Goal: Transaction & Acquisition: Book appointment/travel/reservation

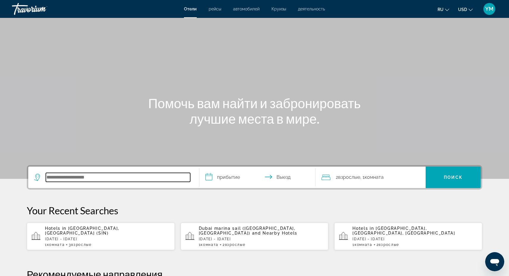
click at [85, 175] on input "Search hotel destination" at bounding box center [118, 177] width 144 height 9
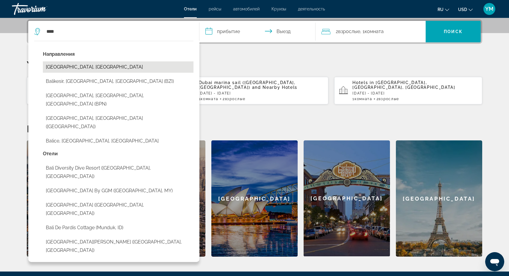
click at [85, 66] on button "[GEOGRAPHIC_DATA], [GEOGRAPHIC_DATA]" at bounding box center [118, 66] width 151 height 11
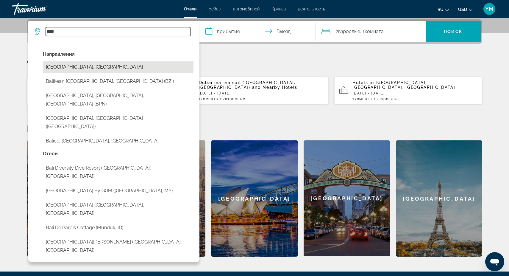
type input "**********"
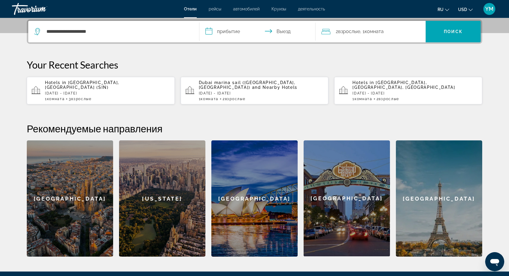
click at [224, 30] on input "**********" at bounding box center [259, 32] width 119 height 23
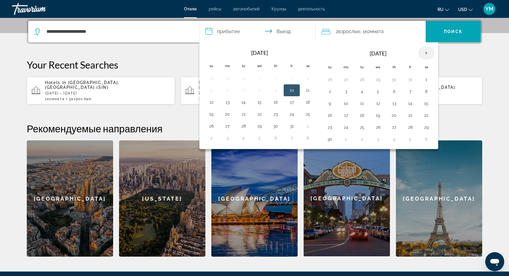
click at [426, 54] on th "Next month" at bounding box center [426, 52] width 16 height 13
click at [348, 91] on button "8" at bounding box center [346, 91] width 10 height 8
click at [345, 80] on button "1" at bounding box center [346, 79] width 10 height 8
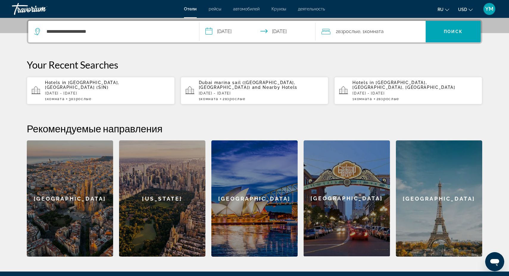
click at [232, 32] on input "**********" at bounding box center [259, 32] width 119 height 23
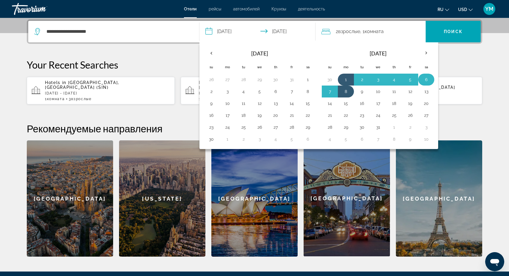
click at [427, 79] on button "6" at bounding box center [427, 79] width 10 height 8
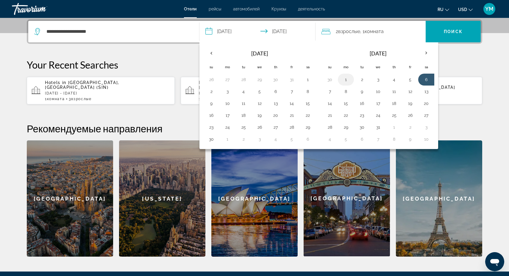
click at [346, 81] on button "1" at bounding box center [346, 79] width 10 height 8
type input "**********"
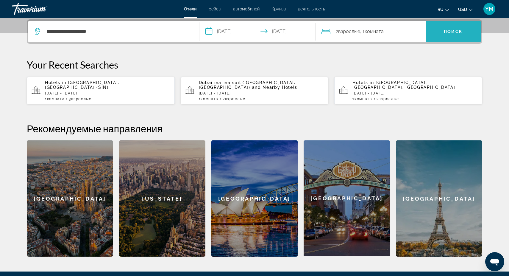
click at [456, 31] on span "Поиск" at bounding box center [453, 31] width 19 height 5
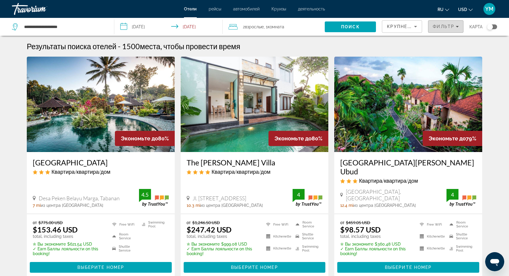
click at [456, 26] on icon "Filters" at bounding box center [457, 26] width 3 height 3
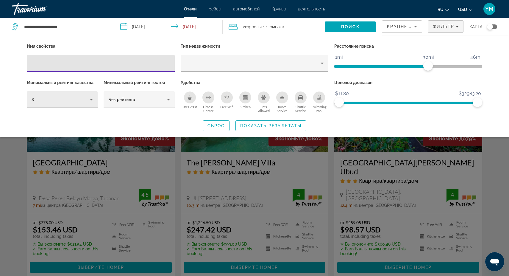
click at [91, 97] on icon "Hotel Filters" at bounding box center [91, 99] width 7 height 7
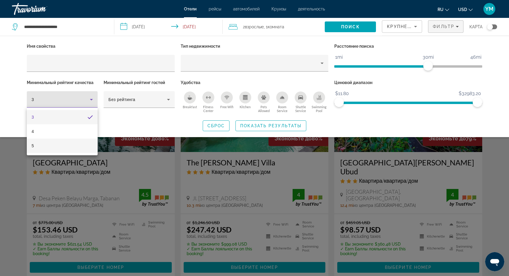
click at [55, 149] on mat-option "5" at bounding box center [62, 145] width 71 height 14
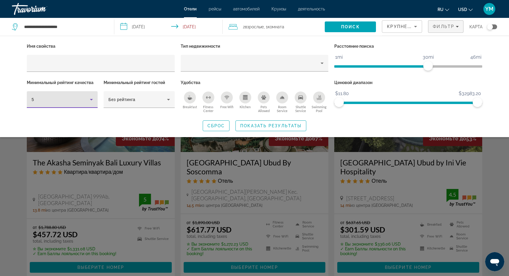
click at [177, 181] on div "Search widget" at bounding box center [254, 182] width 509 height 186
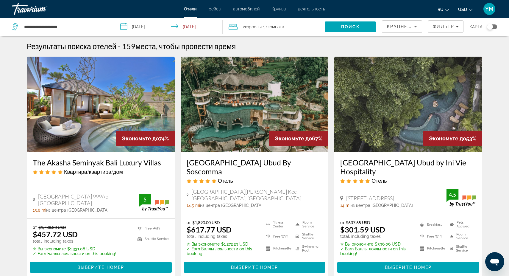
click at [180, 28] on input "**********" at bounding box center [169, 28] width 111 height 20
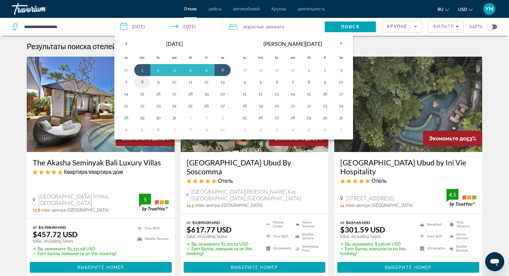
click at [144, 81] on button "8" at bounding box center [143, 82] width 10 height 8
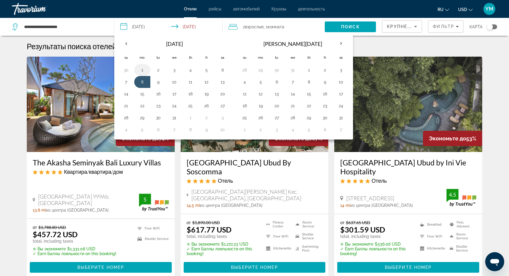
click at [141, 71] on button "1" at bounding box center [143, 70] width 10 height 8
type input "**********"
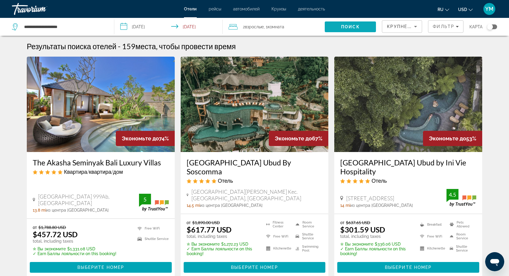
click at [353, 27] on span "Поиск" at bounding box center [350, 26] width 19 height 5
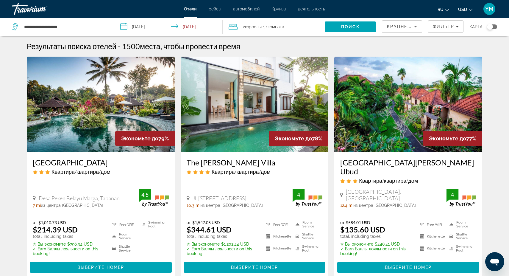
click at [119, 125] on img "Main content" at bounding box center [101, 104] width 148 height 95
click at [459, 28] on span "Filters" at bounding box center [446, 26] width 35 height 14
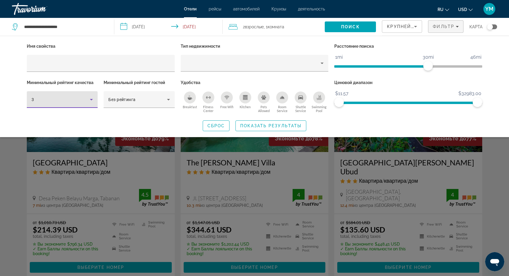
click at [92, 99] on icon "Hotel Filters" at bounding box center [91, 99] width 7 height 7
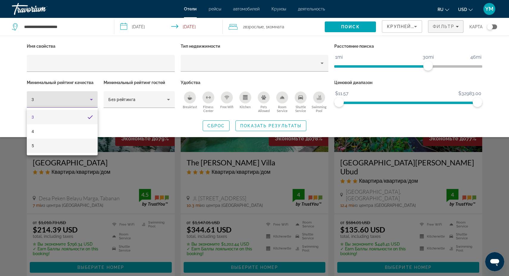
click at [60, 145] on mat-option "5" at bounding box center [62, 145] width 71 height 14
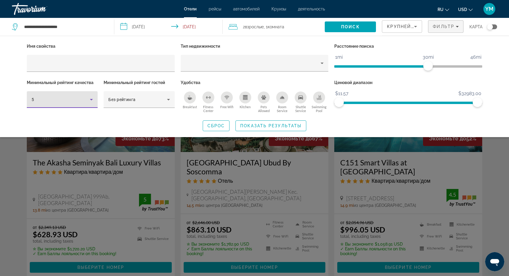
click at [330, 160] on div "Search widget" at bounding box center [254, 182] width 509 height 186
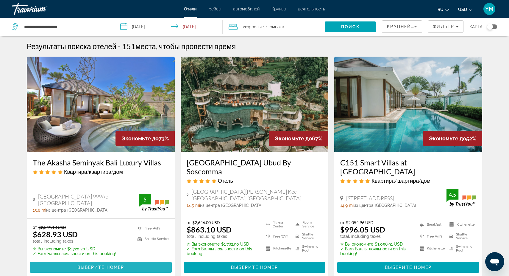
click at [102, 265] on span "Выберите номер" at bounding box center [100, 267] width 47 height 5
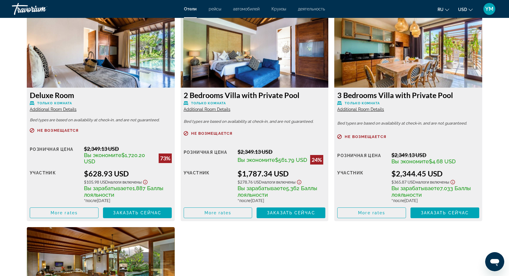
scroll to position [830, 0]
click at [63, 211] on span "Main content" at bounding box center [64, 212] width 68 height 14
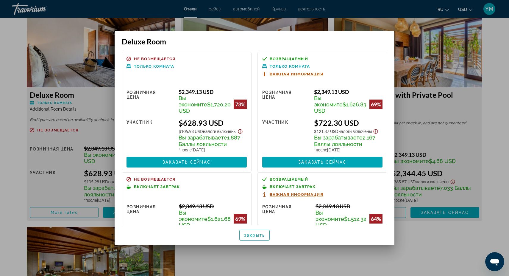
scroll to position [0, 0]
click at [92, 117] on div at bounding box center [254, 138] width 509 height 276
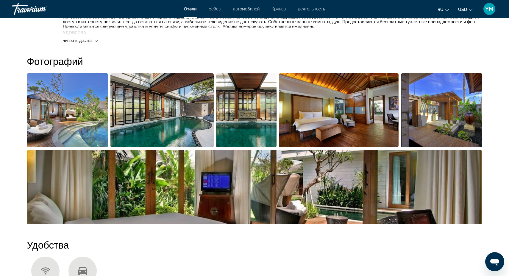
scroll to position [271, 0]
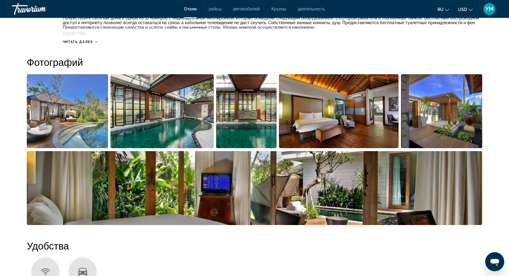
click at [73, 125] on img "Open full-screen image slider" at bounding box center [67, 111] width 81 height 74
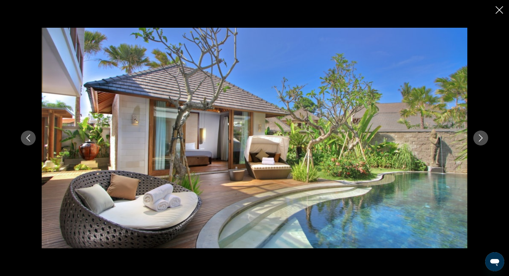
click at [483, 137] on icon "Next image" at bounding box center [480, 137] width 7 height 7
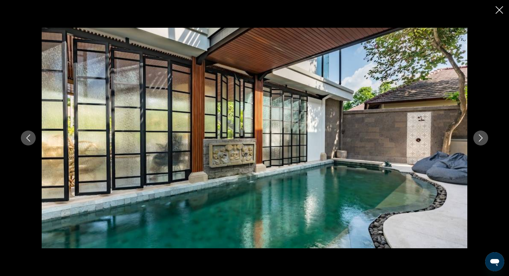
click at [31, 138] on icon "Previous image" at bounding box center [28, 137] width 7 height 7
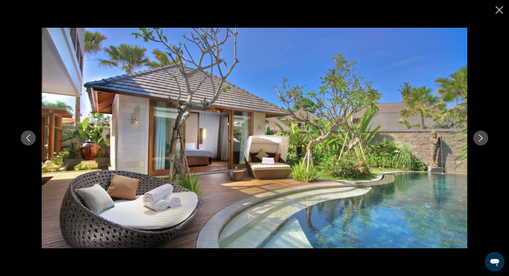
click at [481, 138] on icon "Next image" at bounding box center [480, 137] width 7 height 7
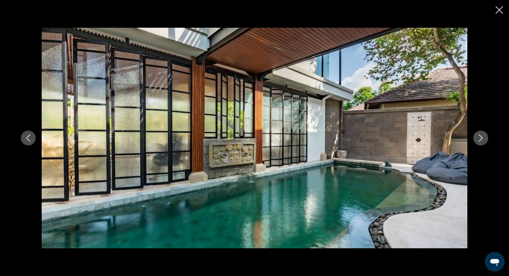
click at [481, 138] on icon "Next image" at bounding box center [480, 137] width 7 height 7
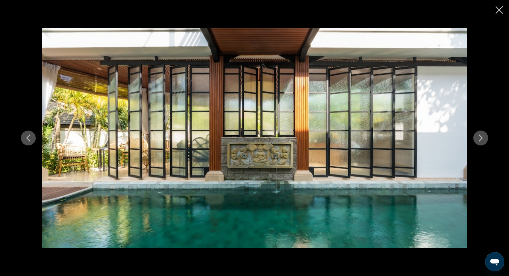
click at [481, 138] on icon "Next image" at bounding box center [480, 137] width 7 height 7
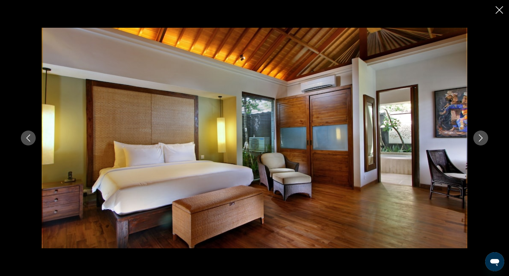
click at [481, 138] on icon "Next image" at bounding box center [480, 137] width 7 height 7
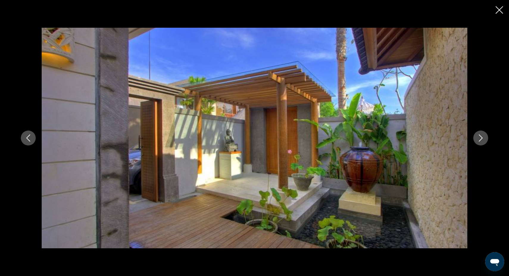
click at [481, 138] on icon "Next image" at bounding box center [480, 137] width 7 height 7
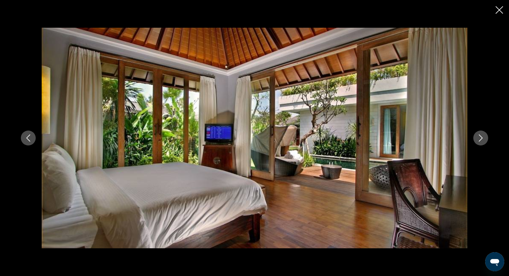
click at [481, 138] on icon "Next image" at bounding box center [480, 137] width 7 height 7
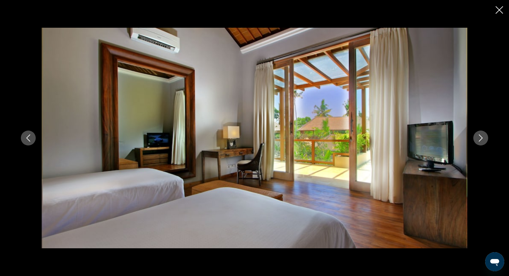
click at [481, 138] on icon "Next image" at bounding box center [480, 137] width 7 height 7
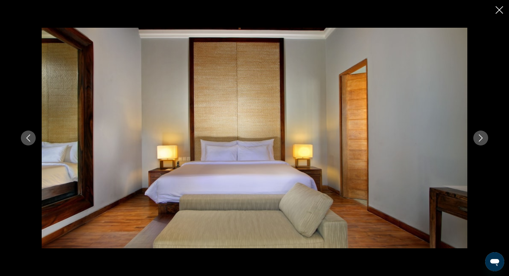
click at [481, 138] on icon "Next image" at bounding box center [480, 137] width 7 height 7
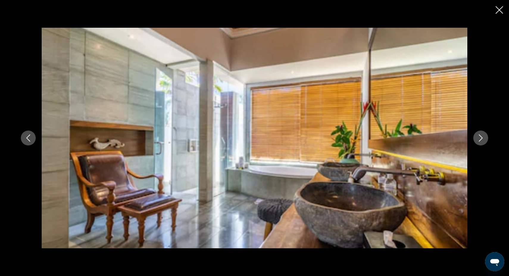
click at [481, 138] on icon "Next image" at bounding box center [480, 137] width 7 height 7
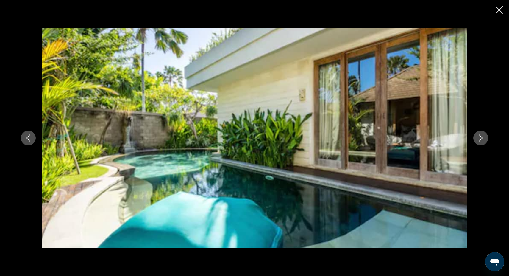
click at [481, 138] on icon "Next image" at bounding box center [480, 137] width 7 height 7
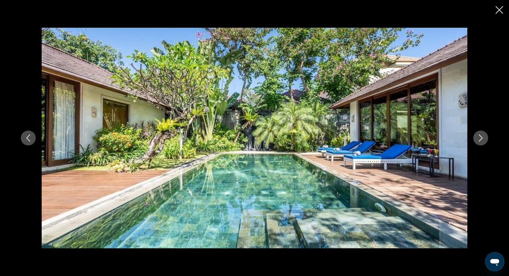
click at [481, 138] on icon "Next image" at bounding box center [480, 137] width 7 height 7
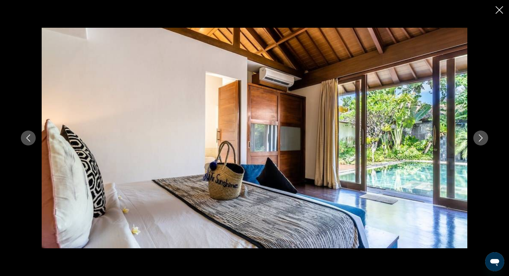
click at [481, 138] on icon "Next image" at bounding box center [480, 137] width 7 height 7
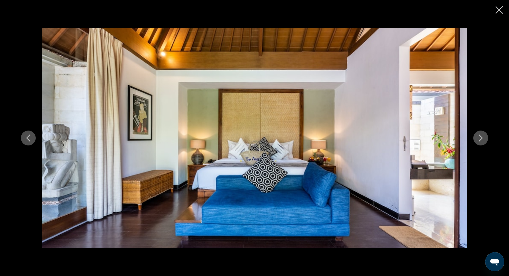
click at [481, 138] on icon "Next image" at bounding box center [480, 137] width 7 height 7
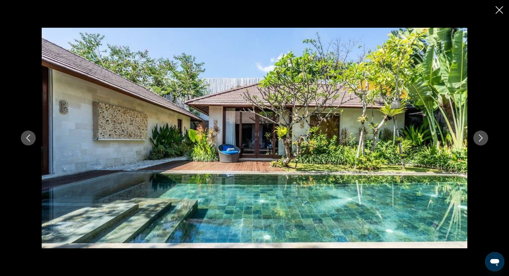
click at [481, 138] on icon "Next image" at bounding box center [480, 137] width 7 height 7
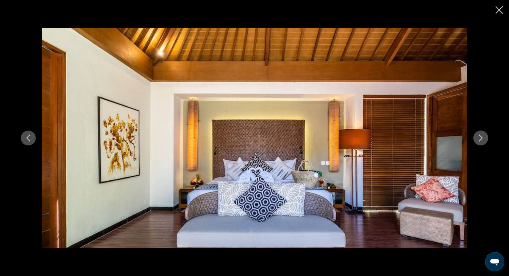
click at [481, 138] on icon "Next image" at bounding box center [480, 137] width 7 height 7
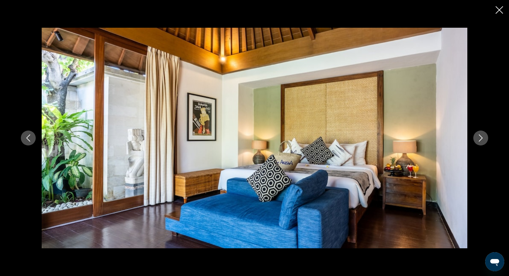
click at [481, 138] on icon "Next image" at bounding box center [480, 137] width 7 height 7
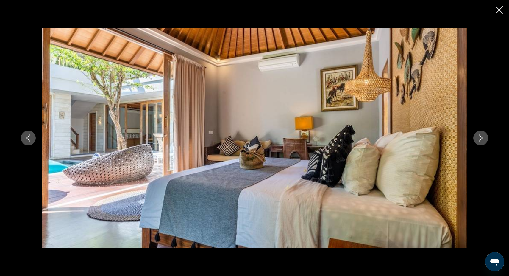
click at [499, 12] on icon "Close slideshow" at bounding box center [499, 9] width 7 height 7
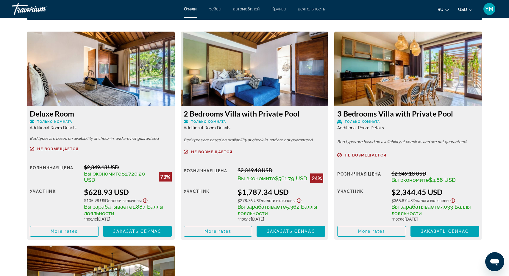
scroll to position [813, 0]
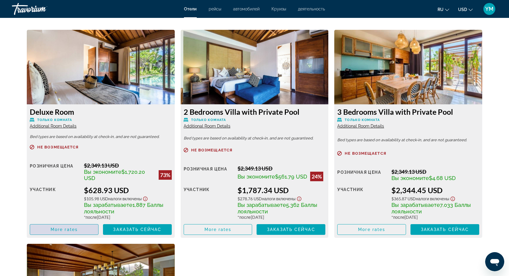
click at [64, 230] on span "More rates" at bounding box center [64, 229] width 27 height 5
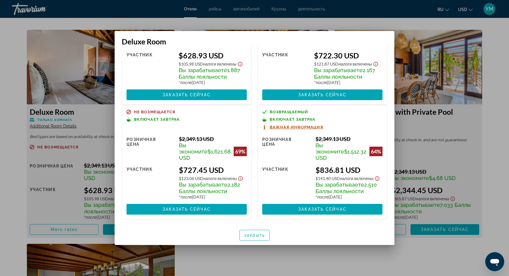
scroll to position [68, 0]
click at [189, 207] on span "Заказать сейчас" at bounding box center [187, 209] width 48 height 5
click at [440, 122] on div at bounding box center [254, 138] width 509 height 276
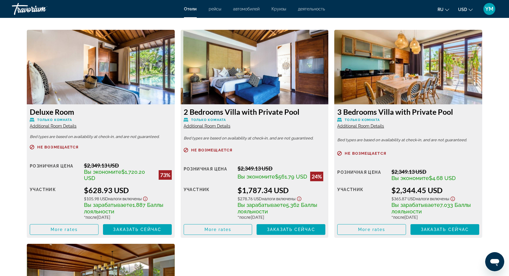
scroll to position [813, 0]
click at [63, 230] on span "More rates" at bounding box center [64, 229] width 27 height 5
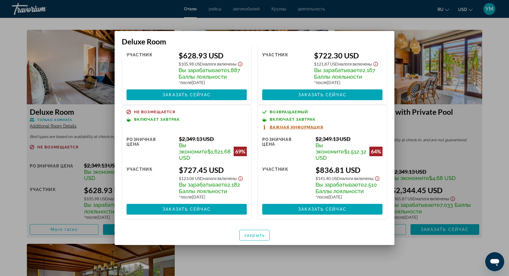
scroll to position [68, 0]
click at [197, 208] on span "Заказать сейчас" at bounding box center [187, 209] width 48 height 5
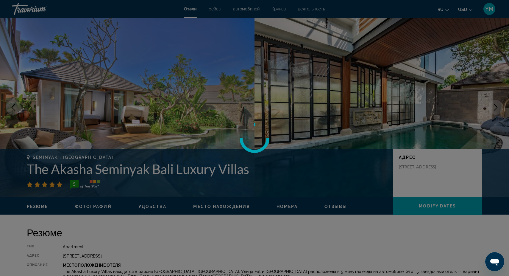
scroll to position [813, 0]
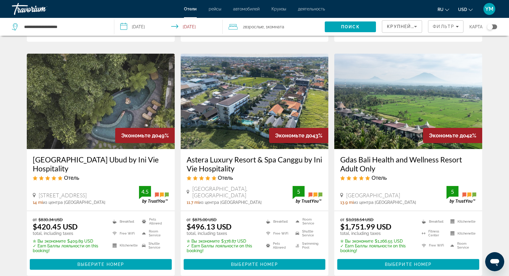
scroll to position [234, 0]
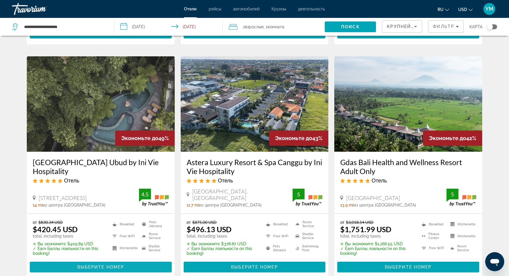
click at [96, 264] on span "Выберите номер" at bounding box center [100, 266] width 47 height 5
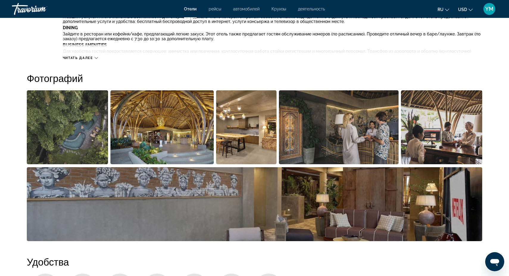
scroll to position [257, 0]
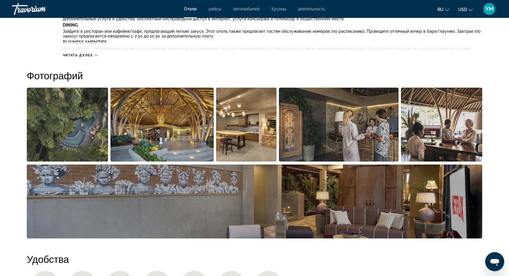
click at [69, 132] on img "Open full-screen image slider" at bounding box center [67, 125] width 81 height 74
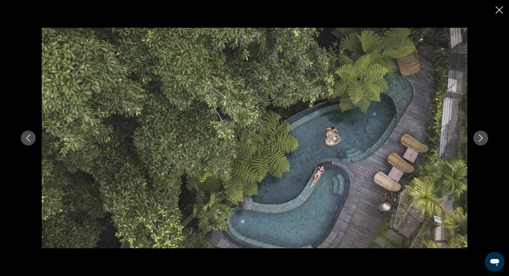
click at [482, 137] on icon "Next image" at bounding box center [481, 137] width 4 height 7
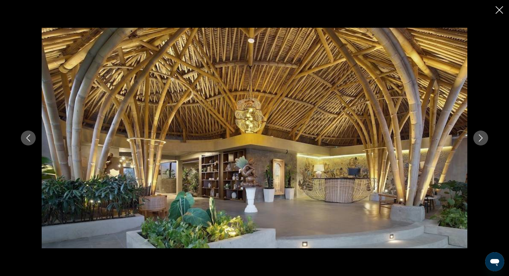
click at [482, 138] on icon "Next image" at bounding box center [481, 137] width 4 height 7
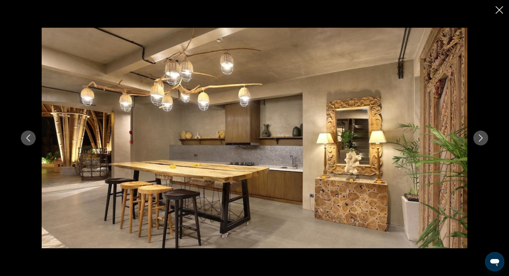
click at [482, 138] on icon "Next image" at bounding box center [481, 137] width 4 height 7
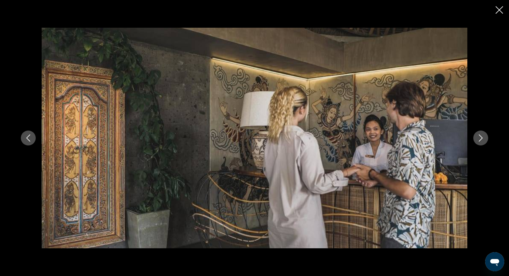
click at [482, 138] on icon "Next image" at bounding box center [481, 137] width 4 height 7
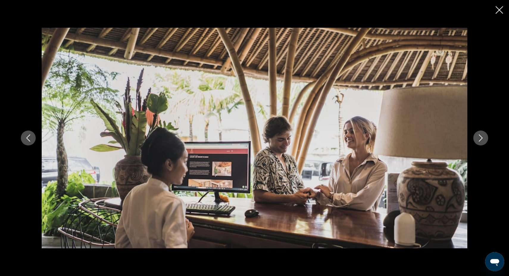
click at [481, 138] on icon "Next image" at bounding box center [480, 137] width 7 height 7
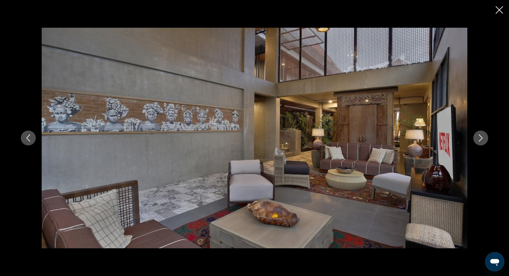
click at [481, 138] on icon "Next image" at bounding box center [480, 137] width 7 height 7
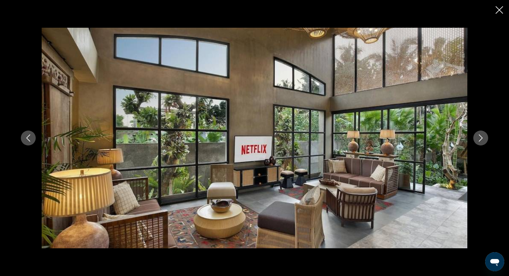
click at [481, 138] on icon "Next image" at bounding box center [480, 137] width 7 height 7
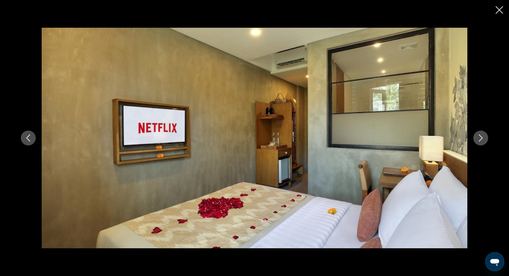
click at [481, 138] on icon "Next image" at bounding box center [480, 137] width 7 height 7
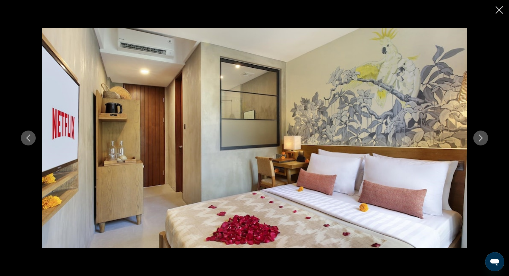
click at [480, 138] on icon "Next image" at bounding box center [480, 137] width 7 height 7
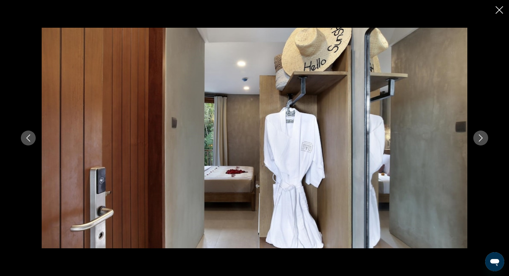
click at [480, 138] on icon "Next image" at bounding box center [480, 137] width 7 height 7
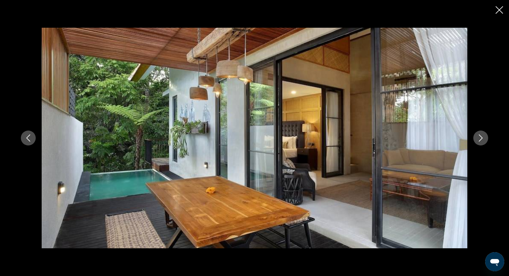
click at [480, 138] on icon "Next image" at bounding box center [480, 137] width 7 height 7
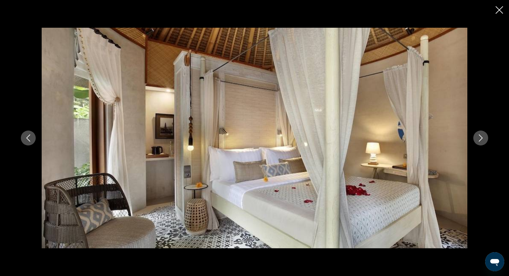
click at [480, 138] on icon "Next image" at bounding box center [480, 137] width 7 height 7
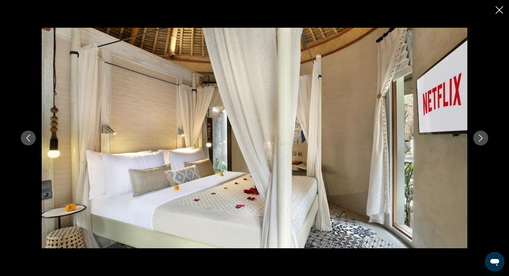
click at [480, 138] on icon "Next image" at bounding box center [480, 137] width 7 height 7
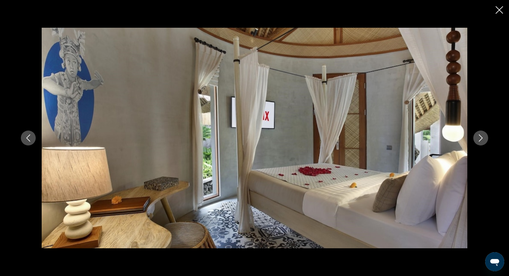
click at [480, 138] on icon "Next image" at bounding box center [480, 137] width 7 height 7
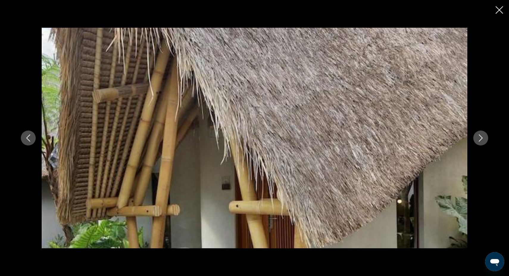
click at [29, 138] on icon "Previous image" at bounding box center [28, 137] width 7 height 7
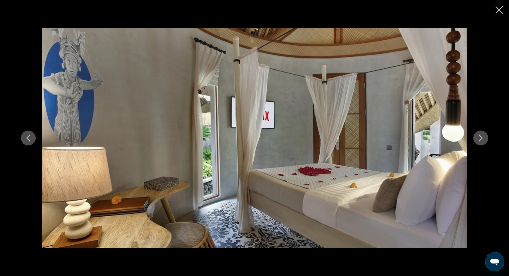
click at [482, 139] on icon "Next image" at bounding box center [480, 137] width 7 height 7
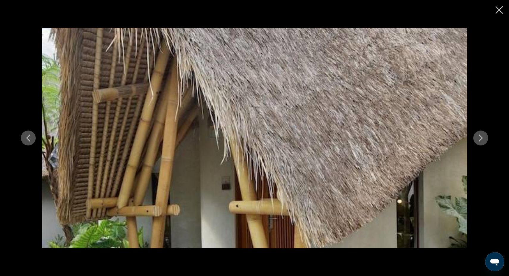
click at [482, 139] on icon "Next image" at bounding box center [480, 137] width 7 height 7
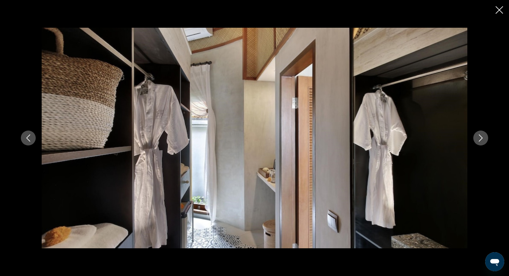
click at [482, 139] on icon "Next image" at bounding box center [480, 137] width 7 height 7
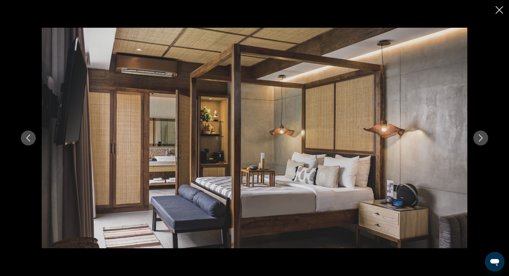
click at [482, 139] on icon "Next image" at bounding box center [480, 137] width 7 height 7
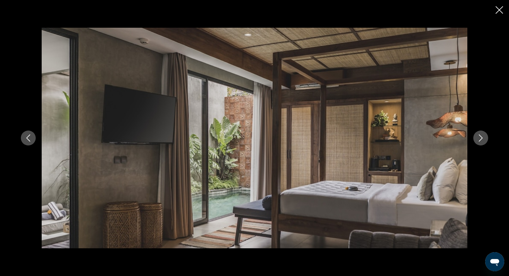
click at [482, 139] on icon "Next image" at bounding box center [480, 137] width 7 height 7
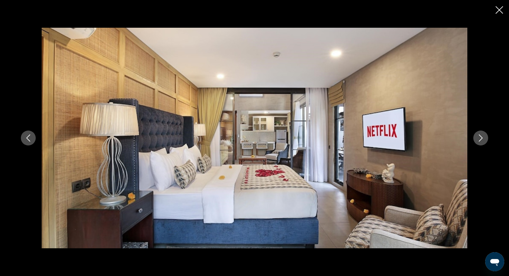
click at [482, 137] on icon "Next image" at bounding box center [481, 137] width 4 height 7
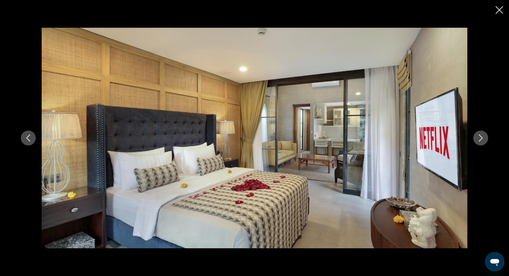
click at [482, 137] on icon "Next image" at bounding box center [481, 137] width 4 height 7
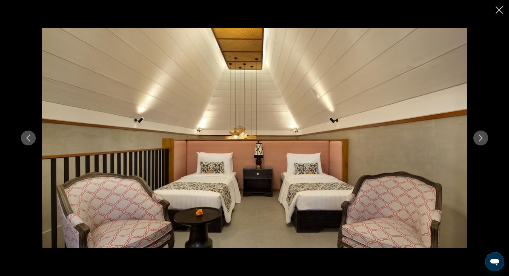
click at [482, 137] on icon "Next image" at bounding box center [481, 137] width 4 height 7
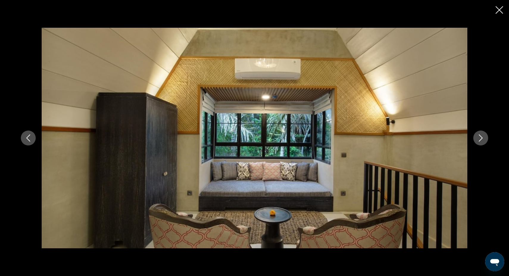
click at [482, 137] on icon "Next image" at bounding box center [481, 137] width 4 height 7
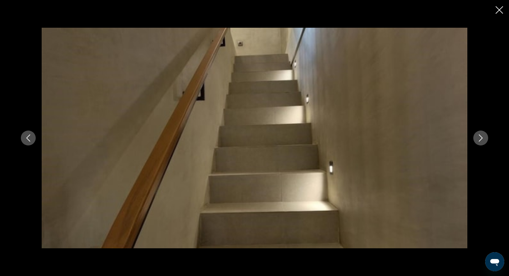
click at [482, 137] on icon "Next image" at bounding box center [481, 137] width 4 height 7
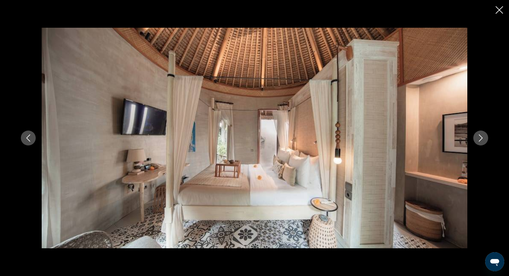
click at [482, 137] on icon "Next image" at bounding box center [481, 137] width 4 height 7
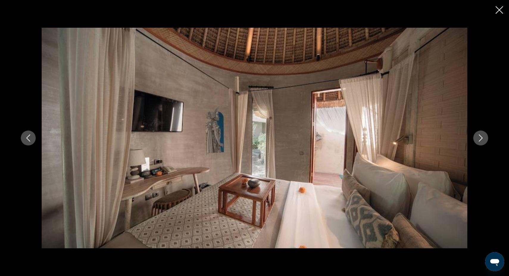
click at [482, 137] on icon "Next image" at bounding box center [481, 137] width 4 height 7
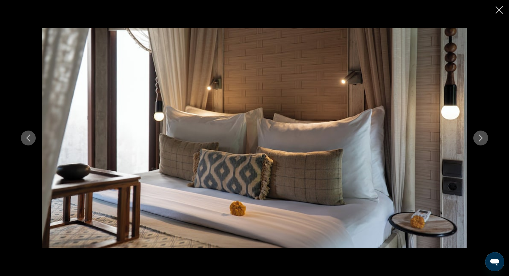
click at [482, 137] on icon "Next image" at bounding box center [481, 137] width 4 height 7
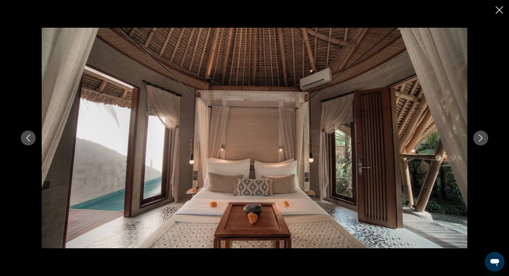
click at [482, 137] on icon "Next image" at bounding box center [481, 137] width 4 height 7
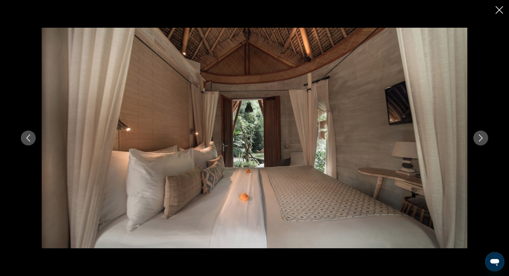
click at [482, 137] on icon "Next image" at bounding box center [481, 137] width 4 height 7
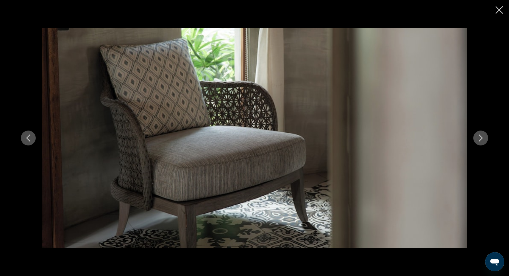
click at [482, 137] on icon "Next image" at bounding box center [481, 137] width 4 height 7
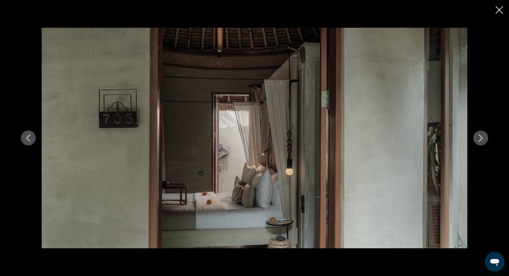
click at [482, 137] on icon "Next image" at bounding box center [481, 137] width 4 height 7
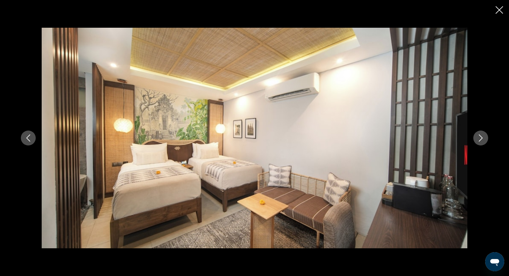
click at [482, 137] on icon "Next image" at bounding box center [481, 137] width 4 height 7
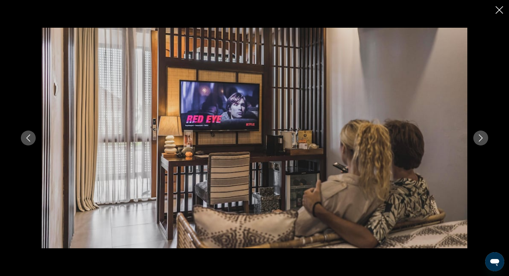
click at [482, 138] on icon "Next image" at bounding box center [480, 137] width 7 height 7
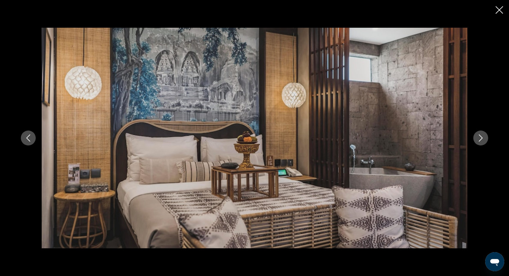
click at [482, 138] on icon "Next image" at bounding box center [480, 137] width 7 height 7
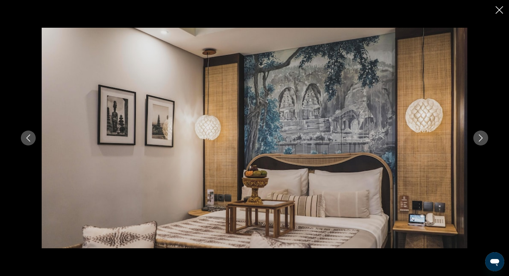
click at [501, 9] on icon "Close slideshow" at bounding box center [499, 9] width 7 height 7
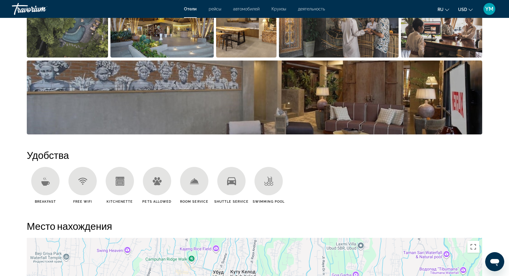
scroll to position [361, 0]
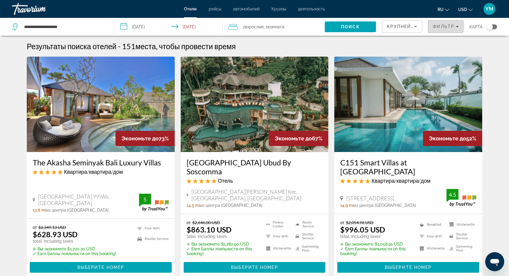
click at [457, 28] on icon "Filters" at bounding box center [457, 26] width 3 height 3
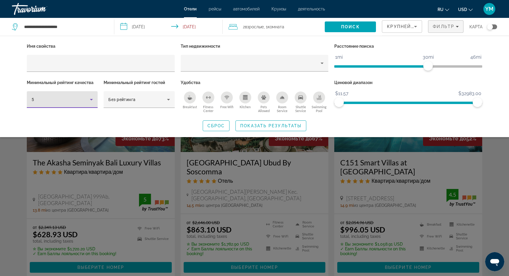
click at [90, 98] on icon "Hotel Filters" at bounding box center [91, 99] width 7 height 7
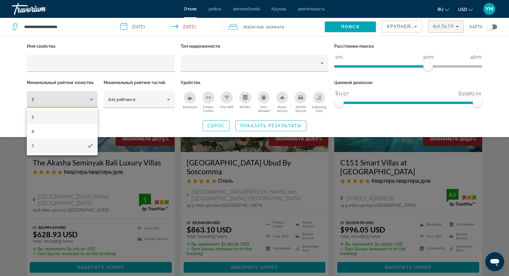
click at [67, 116] on mat-option "3" at bounding box center [62, 117] width 71 height 14
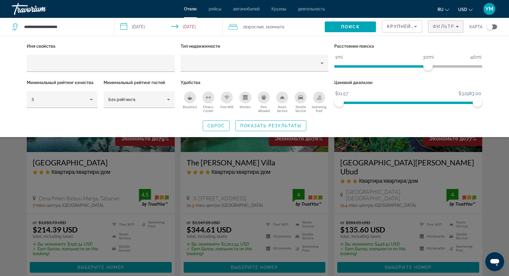
click at [333, 172] on div "Search widget" at bounding box center [254, 182] width 509 height 186
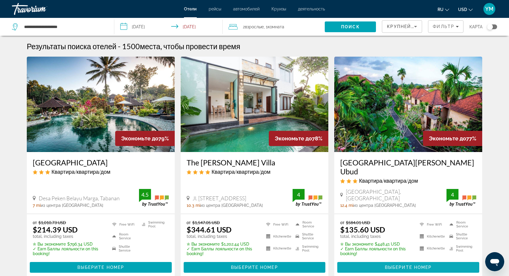
click at [409, 265] on span "Выберите номер" at bounding box center [408, 267] width 47 height 5
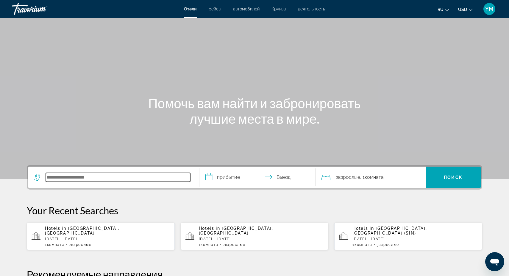
click at [60, 177] on input "Search hotel destination" at bounding box center [118, 177] width 144 height 9
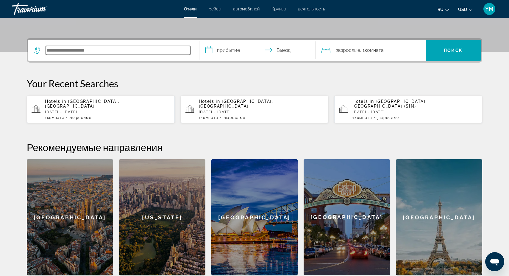
scroll to position [146, 0]
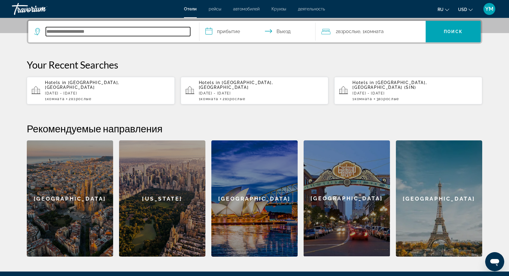
click at [62, 32] on input "Search hotel destination" at bounding box center [118, 31] width 144 height 9
type input "*"
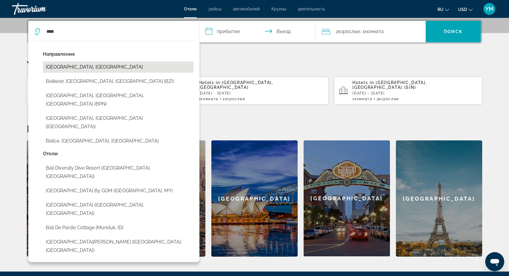
click at [77, 67] on button "[GEOGRAPHIC_DATA], [GEOGRAPHIC_DATA]" at bounding box center [118, 66] width 151 height 11
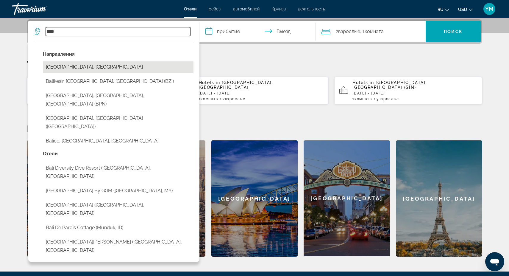
type input "**********"
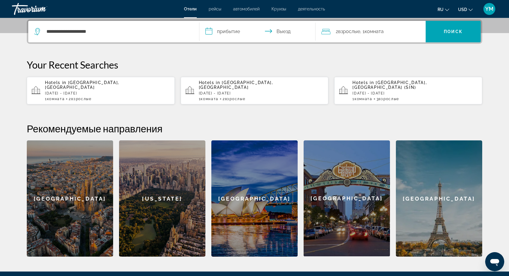
click at [228, 30] on input "**********" at bounding box center [259, 32] width 119 height 23
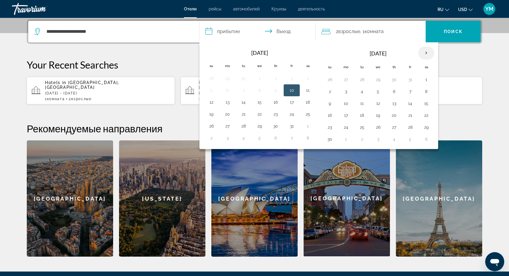
click at [425, 52] on th "Next month" at bounding box center [426, 52] width 16 height 13
click at [345, 79] on button "1" at bounding box center [346, 79] width 10 height 8
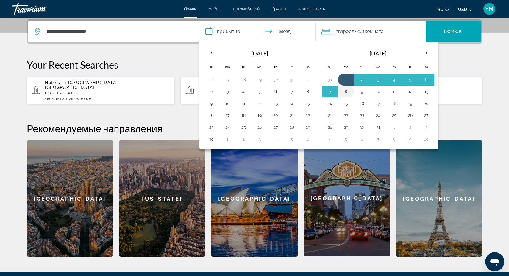
click at [346, 91] on button "8" at bounding box center [346, 91] width 10 height 8
type input "**********"
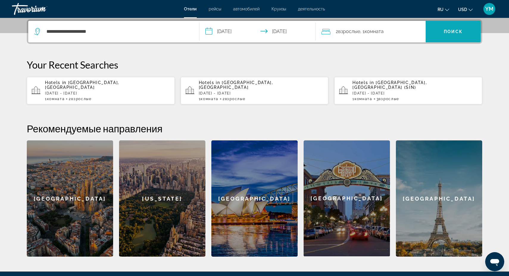
click at [462, 29] on span "Search" at bounding box center [453, 31] width 55 height 14
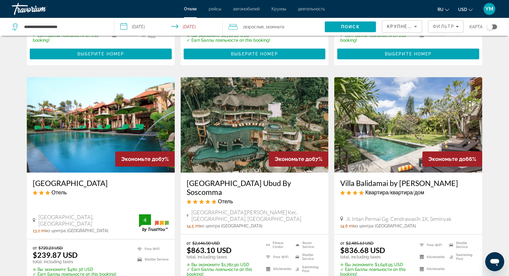
scroll to position [431, 0]
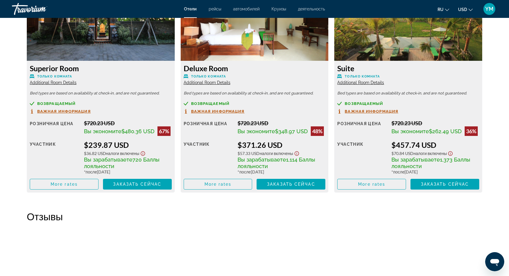
scroll to position [858, 0]
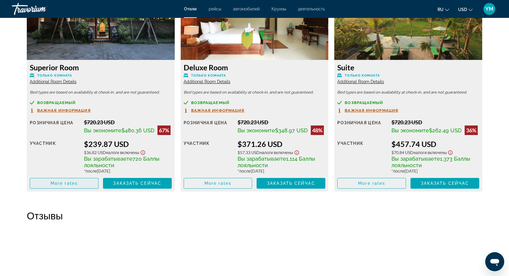
click at [65, 186] on span "More rates" at bounding box center [64, 183] width 27 height 5
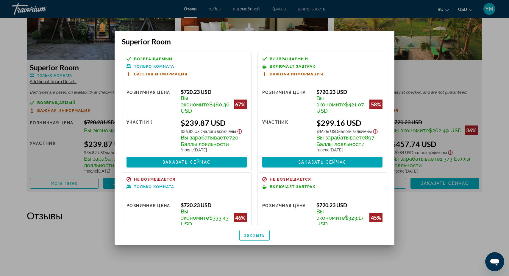
click at [428, 74] on div at bounding box center [254, 138] width 509 height 276
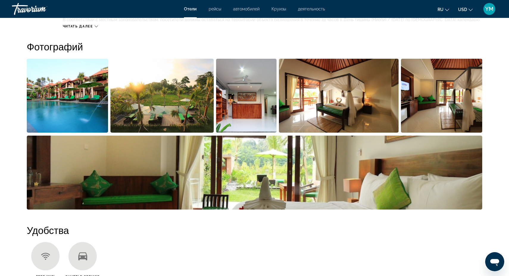
scroll to position [286, 0]
click at [68, 106] on img "Open full-screen image slider" at bounding box center [67, 96] width 81 height 74
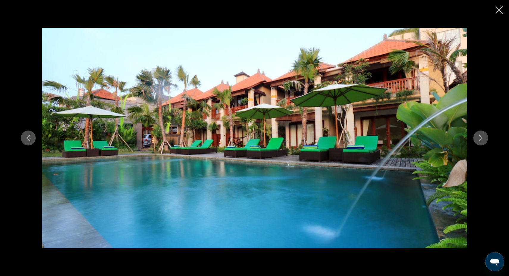
click at [481, 137] on icon "Next image" at bounding box center [480, 137] width 7 height 7
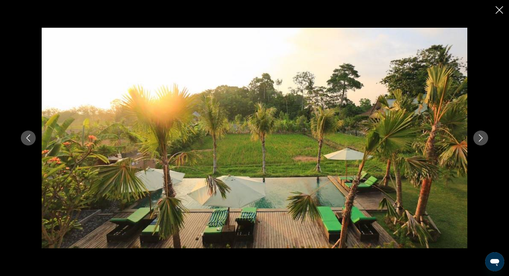
click at [482, 137] on icon "Next image" at bounding box center [481, 137] width 4 height 7
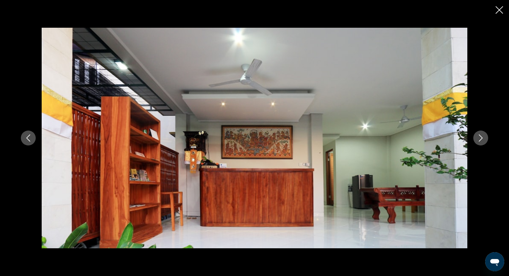
click at [482, 137] on icon "Next image" at bounding box center [481, 137] width 4 height 7
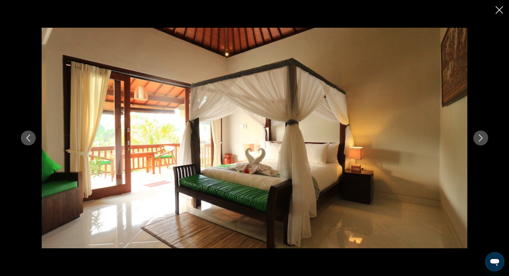
click at [482, 138] on icon "Next image" at bounding box center [481, 137] width 4 height 7
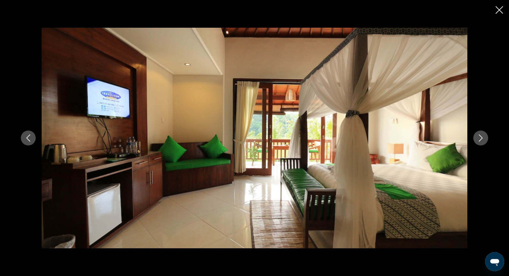
click at [482, 138] on icon "Next image" at bounding box center [480, 137] width 7 height 7
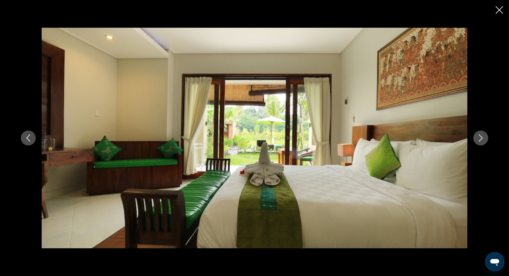
click at [483, 138] on icon "Next image" at bounding box center [481, 137] width 4 height 7
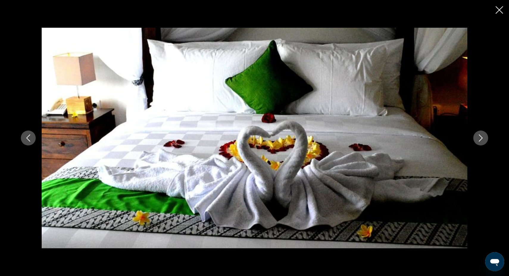
click at [481, 138] on icon "Next image" at bounding box center [480, 137] width 7 height 7
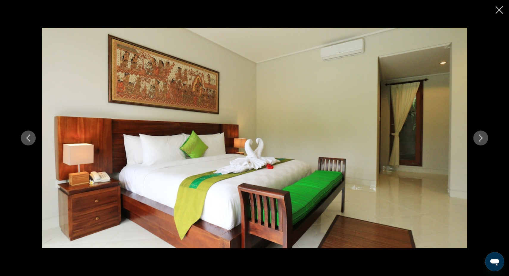
click at [482, 136] on icon "Next image" at bounding box center [480, 137] width 7 height 7
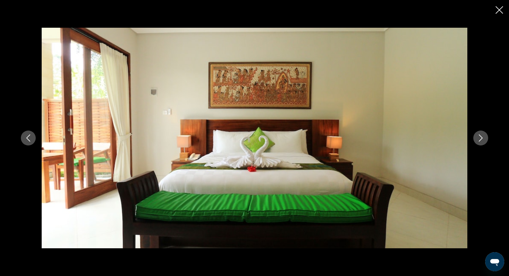
click at [482, 136] on icon "Next image" at bounding box center [480, 137] width 7 height 7
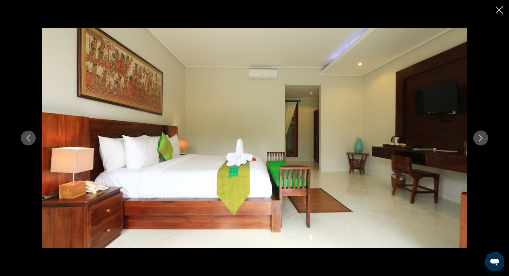
click at [482, 136] on icon "Next image" at bounding box center [480, 137] width 7 height 7
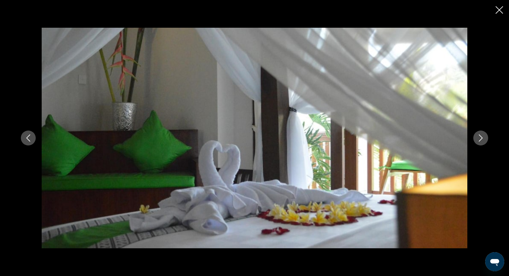
click at [482, 138] on icon "Next image" at bounding box center [481, 137] width 4 height 7
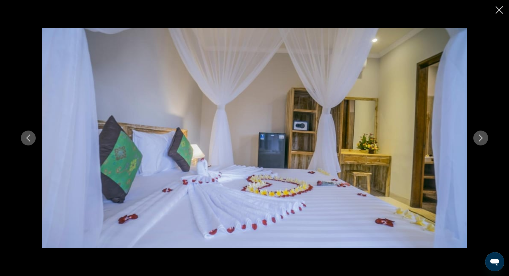
click at [483, 137] on icon "Next image" at bounding box center [480, 137] width 7 height 7
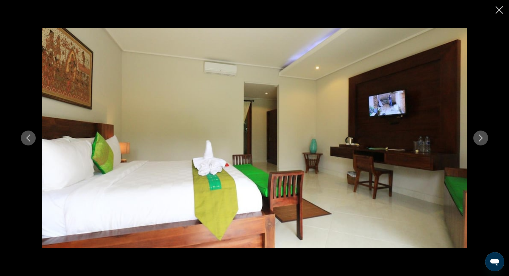
click at [483, 137] on icon "Next image" at bounding box center [480, 137] width 7 height 7
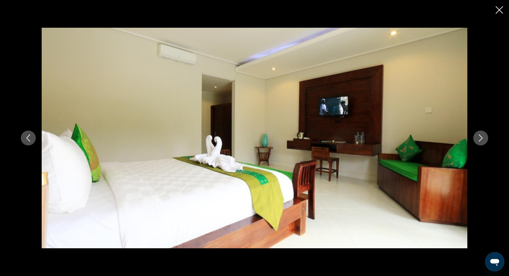
click at [483, 137] on icon "Next image" at bounding box center [480, 137] width 7 height 7
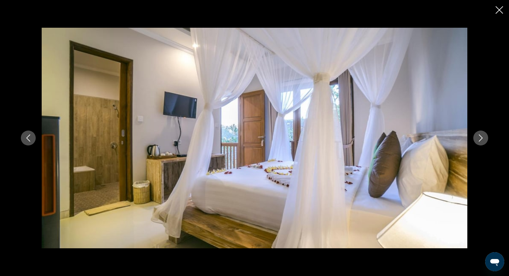
click at [482, 137] on icon "Next image" at bounding box center [480, 137] width 7 height 7
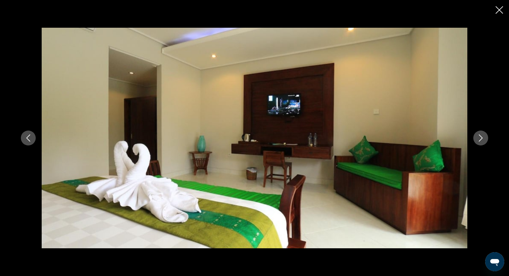
click at [482, 137] on icon "Next image" at bounding box center [480, 137] width 7 height 7
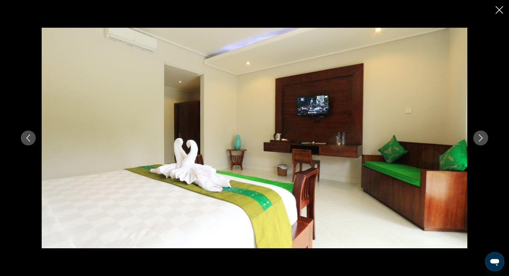
click at [499, 9] on icon "Close slideshow" at bounding box center [499, 9] width 7 height 7
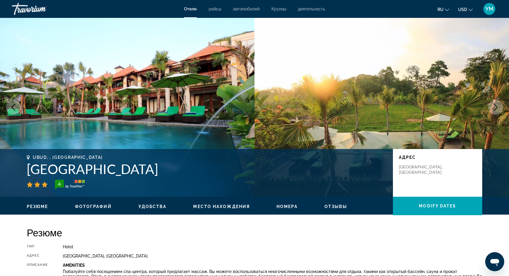
scroll to position [0, 0]
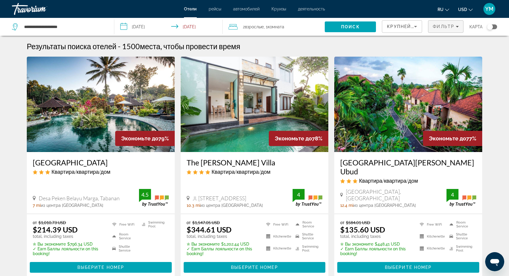
click at [456, 27] on icon "Filters" at bounding box center [457, 26] width 3 height 3
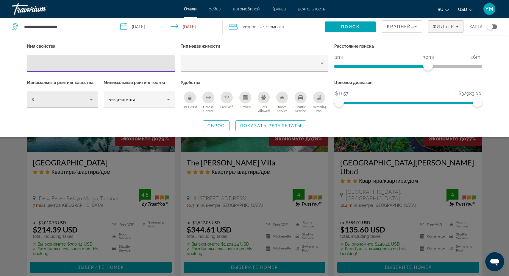
click at [94, 99] on icon "Hotel Filters" at bounding box center [91, 99] width 7 height 7
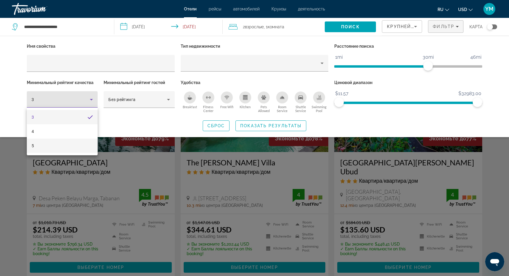
click at [49, 146] on mat-option "5" at bounding box center [62, 145] width 71 height 14
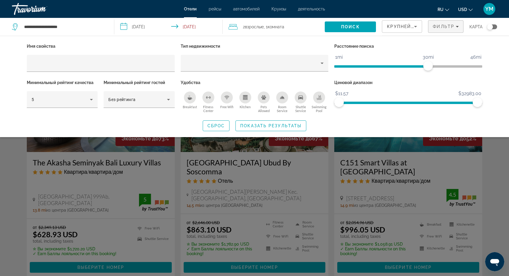
click at [179, 174] on div "Search widget" at bounding box center [254, 182] width 509 height 186
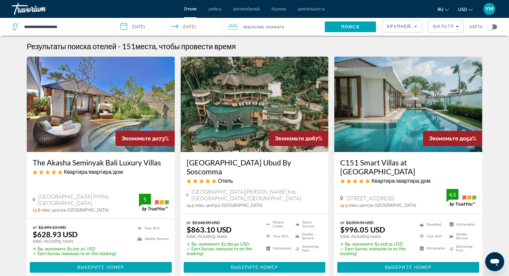
click at [127, 27] on input "**********" at bounding box center [169, 28] width 111 height 20
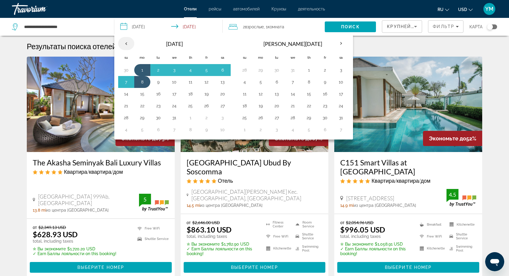
click at [128, 45] on th "Previous month" at bounding box center [126, 43] width 16 height 13
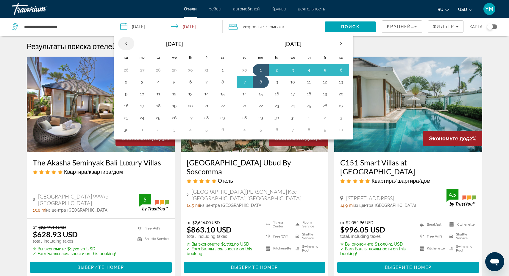
click at [128, 45] on th "Previous month" at bounding box center [126, 43] width 16 height 13
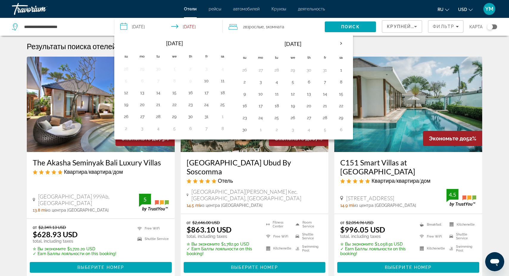
click at [123, 26] on input "**********" at bounding box center [169, 28] width 111 height 20
click at [102, 29] on input "**********" at bounding box center [65, 26] width 82 height 9
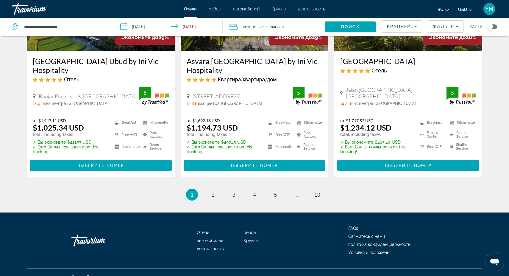
scroll to position [793, 0]
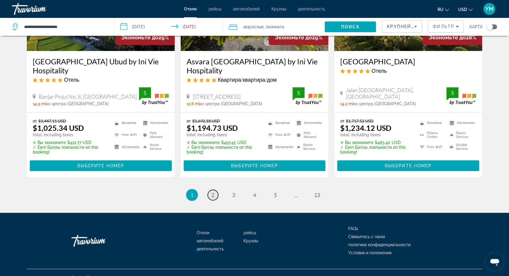
click at [213, 191] on span "2" at bounding box center [212, 194] width 3 height 7
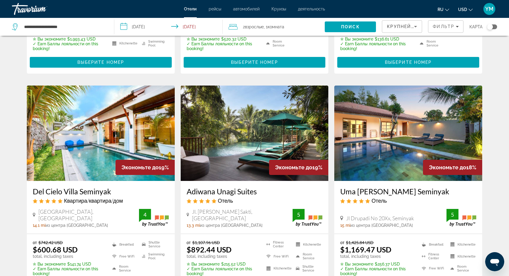
scroll to position [675, 0]
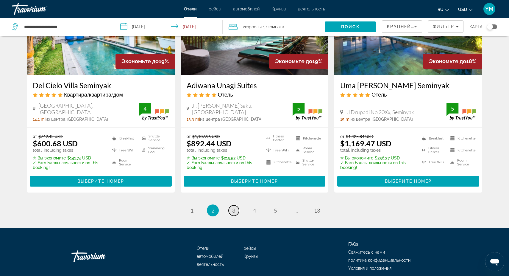
click at [234, 207] on span "3" at bounding box center [233, 210] width 3 height 7
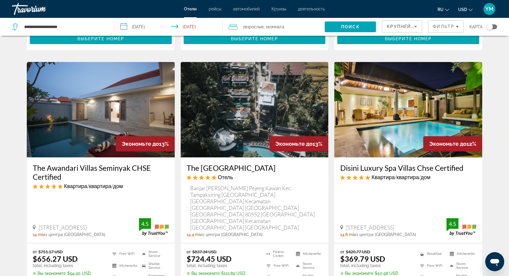
scroll to position [690, 0]
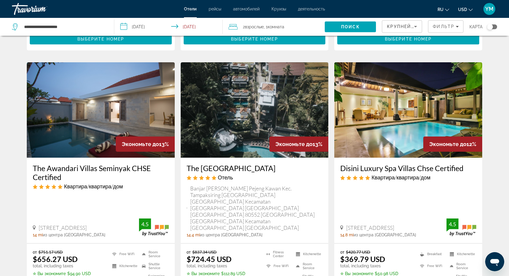
click at [403, 121] on img "Main content" at bounding box center [408, 109] width 148 height 95
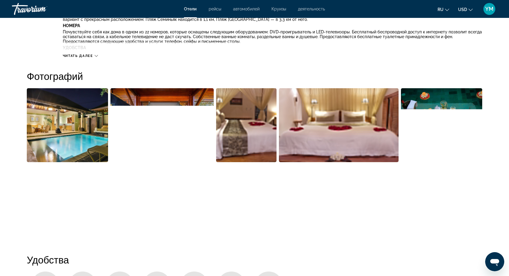
scroll to position [256, 0]
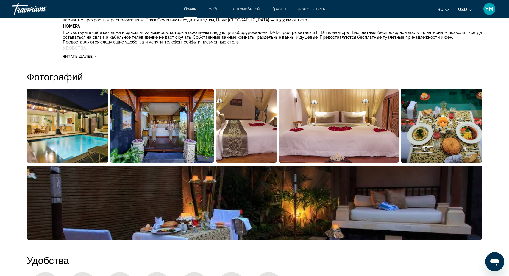
click at [75, 129] on img "Open full-screen image slider" at bounding box center [67, 126] width 81 height 74
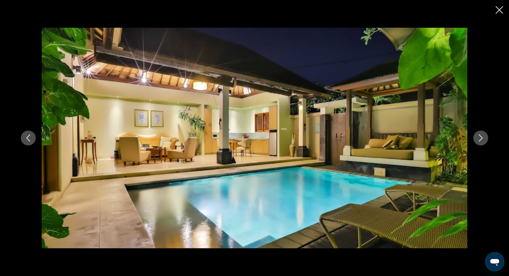
click at [482, 137] on icon "Next image" at bounding box center [481, 137] width 4 height 7
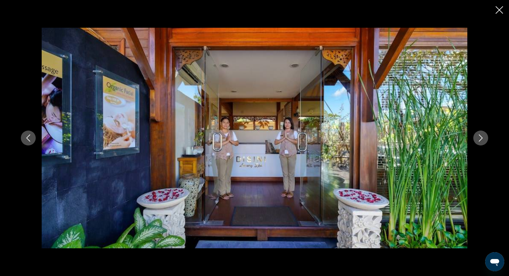
click at [483, 137] on icon "Next image" at bounding box center [480, 137] width 7 height 7
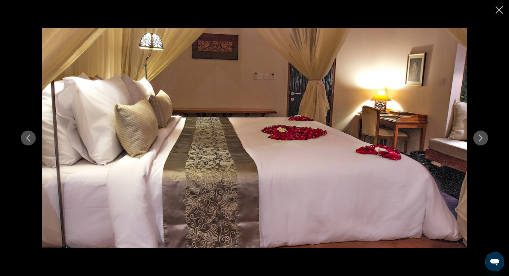
click at [482, 138] on icon "Next image" at bounding box center [481, 137] width 4 height 7
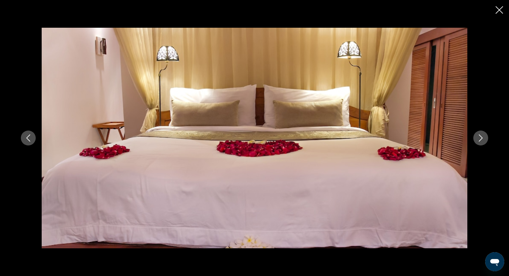
click at [482, 138] on icon "Next image" at bounding box center [481, 137] width 4 height 7
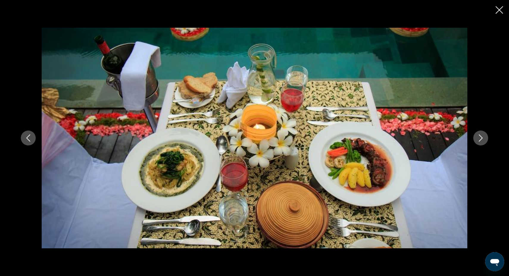
click at [482, 138] on icon "Next image" at bounding box center [481, 137] width 4 height 7
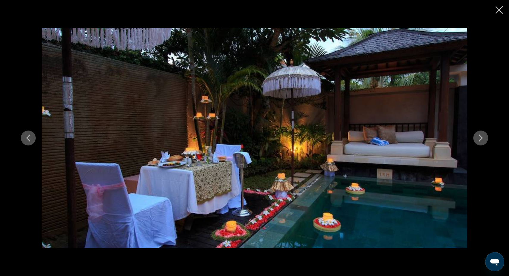
click at [482, 138] on icon "Next image" at bounding box center [481, 137] width 4 height 7
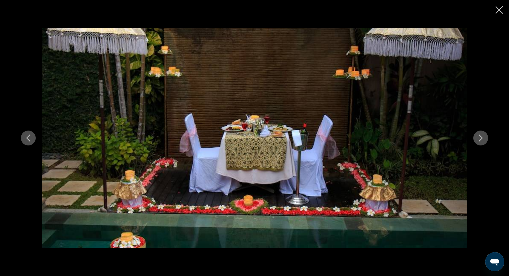
click at [482, 138] on icon "Next image" at bounding box center [481, 137] width 4 height 7
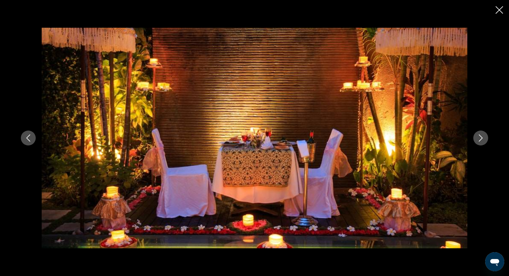
click at [482, 137] on icon "Next image" at bounding box center [480, 137] width 7 height 7
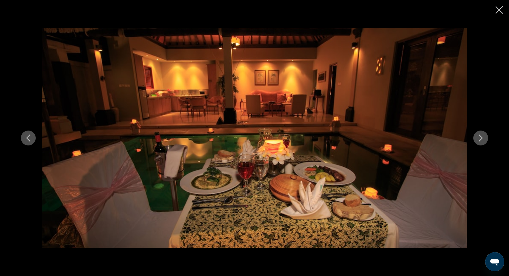
click at [483, 138] on icon "Next image" at bounding box center [480, 137] width 7 height 7
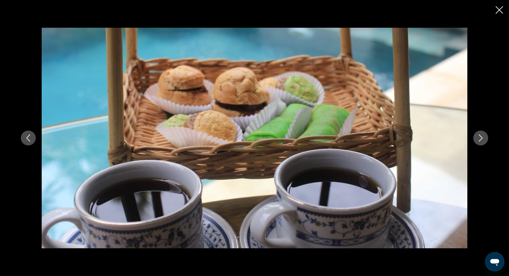
click at [483, 138] on icon "Next image" at bounding box center [480, 137] width 7 height 7
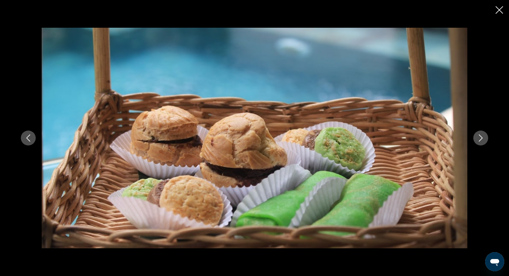
click at [483, 138] on icon "Next image" at bounding box center [480, 137] width 7 height 7
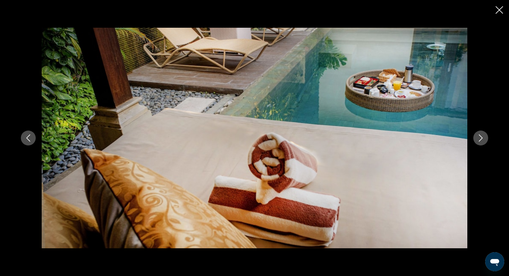
click at [483, 138] on icon "Next image" at bounding box center [480, 137] width 7 height 7
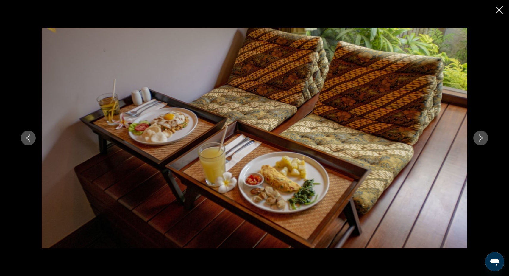
click at [483, 138] on icon "Next image" at bounding box center [480, 137] width 7 height 7
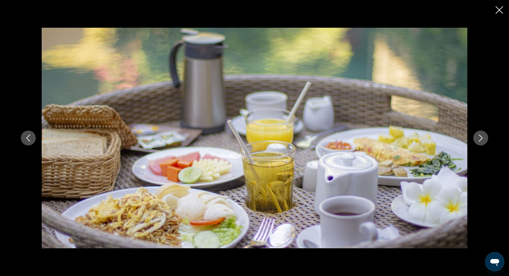
click at [483, 138] on icon "Next image" at bounding box center [480, 137] width 7 height 7
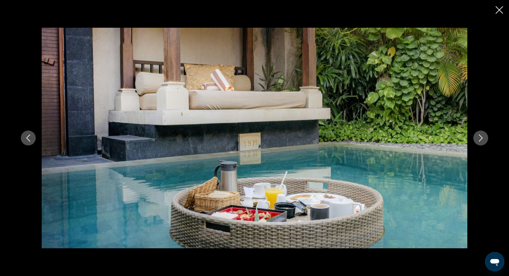
click at [483, 138] on icon "Next image" at bounding box center [481, 137] width 4 height 7
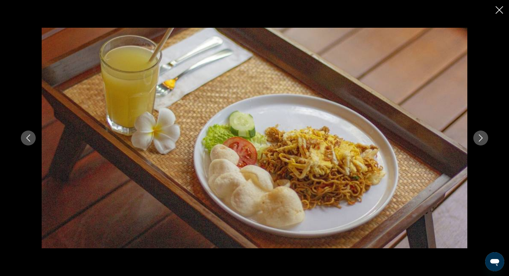
click at [483, 138] on icon "Next image" at bounding box center [481, 137] width 4 height 7
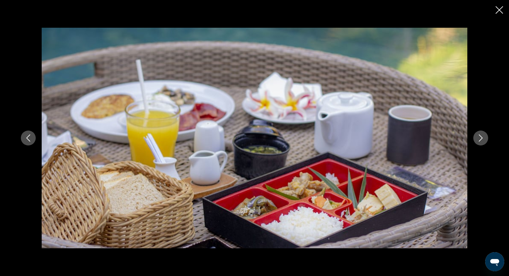
click at [483, 138] on icon "Next image" at bounding box center [481, 137] width 4 height 7
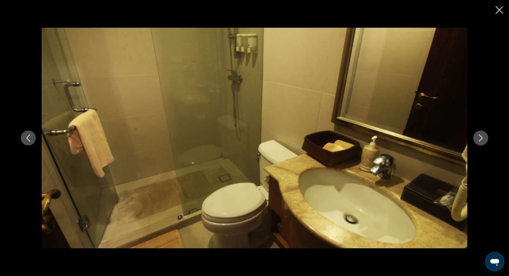
click at [483, 138] on icon "Next image" at bounding box center [481, 137] width 4 height 7
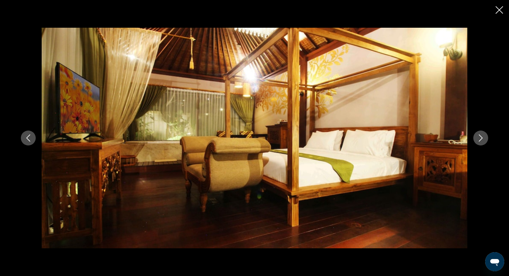
click at [500, 10] on icon "Close slideshow" at bounding box center [499, 9] width 7 height 7
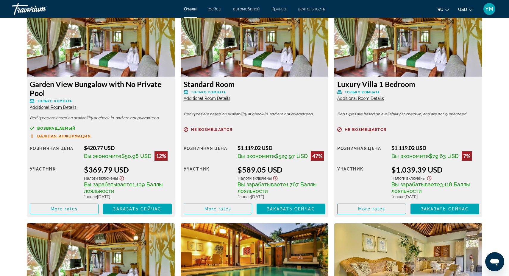
scroll to position [843, 0]
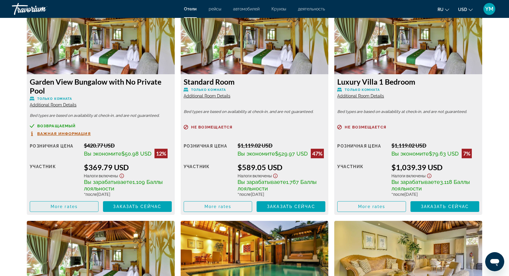
click at [72, 207] on span "More rates" at bounding box center [64, 206] width 27 height 5
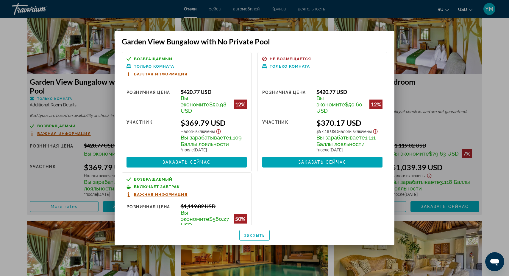
scroll to position [0, 0]
click at [424, 48] on div at bounding box center [254, 138] width 509 height 276
